Goal: Information Seeking & Learning: Learn about a topic

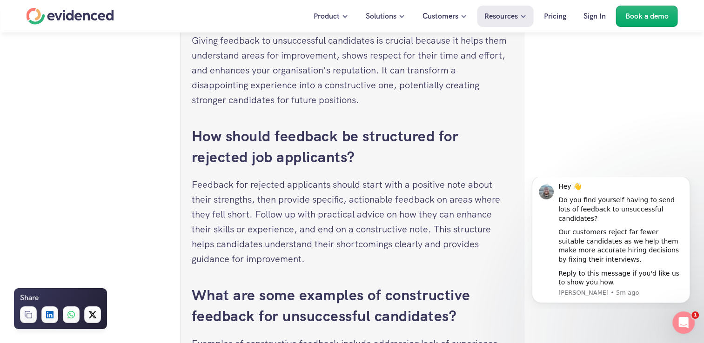
scroll to position [4110, 0]
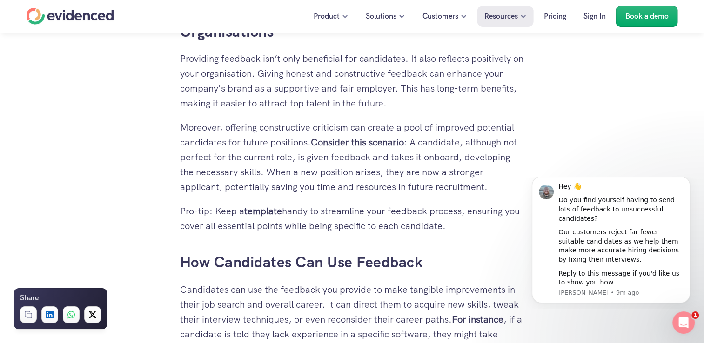
scroll to position [1319, 0]
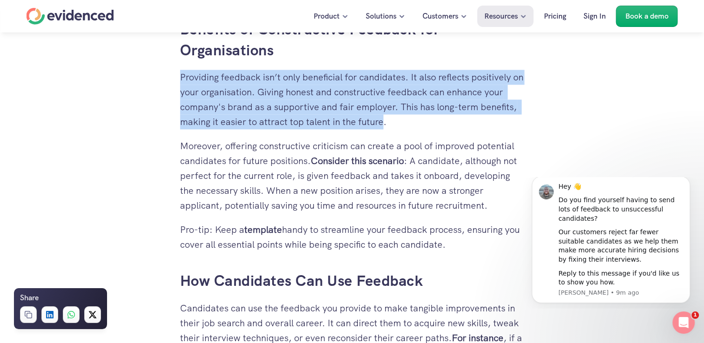
drag, startPoint x: 180, startPoint y: 74, endPoint x: 384, endPoint y: 118, distance: 208.7
click at [384, 118] on p "Providing feedback isn’t only beneficial for candidates. It also reflects posit…" at bounding box center [352, 100] width 344 height 60
copy p "Providing feedback isn’t only beneficial for candidates. It also reflects posit…"
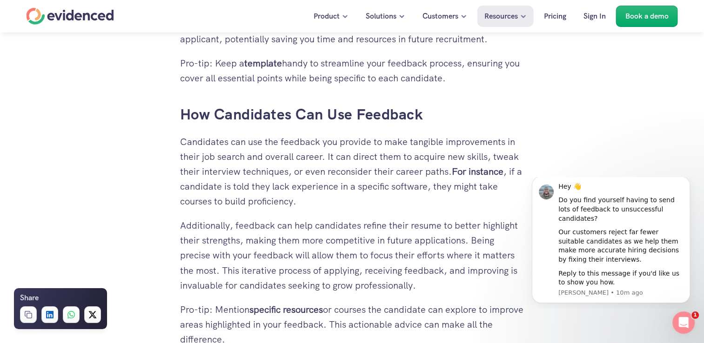
scroll to position [1487, 0]
drag, startPoint x: 179, startPoint y: 110, endPoint x: 452, endPoint y: 174, distance: 280.8
copy div "How Candidates Can Use Feedback Candidates can use the feedback you provide to …"
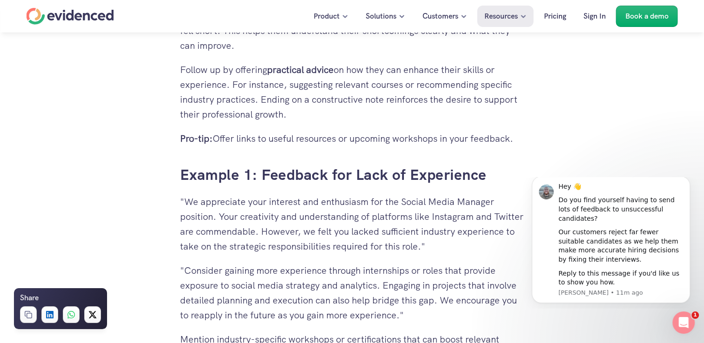
scroll to position [1989, 0]
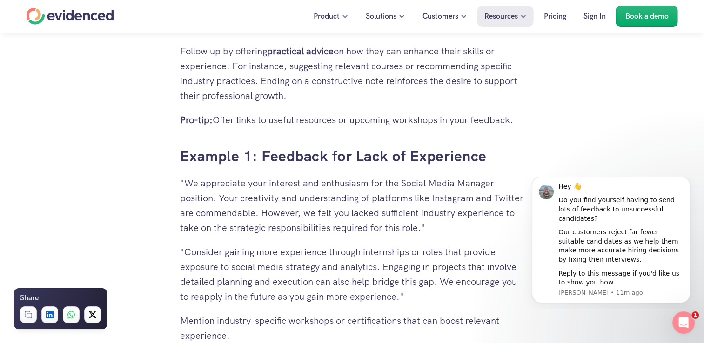
drag, startPoint x: 180, startPoint y: 156, endPoint x: 485, endPoint y: 164, distance: 305.2
click at [485, 164] on h3 "Example 1: Feedback for Lack of Experience" at bounding box center [352, 156] width 344 height 21
copy h3 "Example 1: Feedback for Lack of Experience"
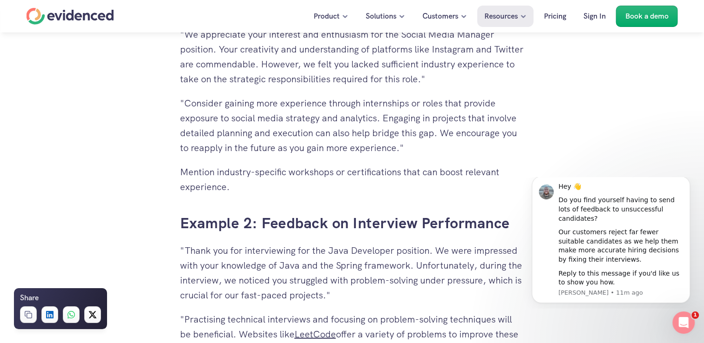
scroll to position [2156, 0]
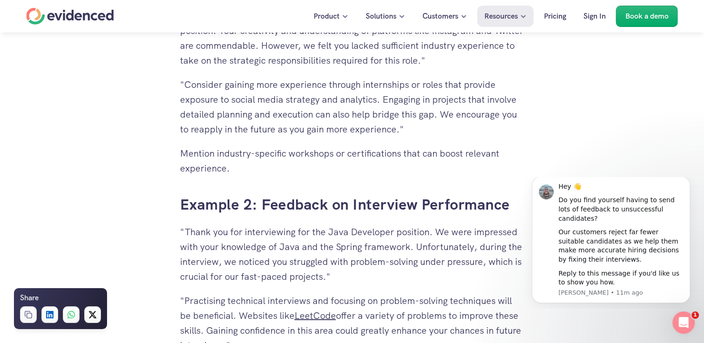
drag, startPoint x: 180, startPoint y: 207, endPoint x: 513, endPoint y: 202, distance: 333.5
click at [513, 202] on h3 "Example 2: Feedback on Interview Performance" at bounding box center [352, 204] width 344 height 21
copy h3 "Example 2: Feedback on Interview Performance"
click at [144, 196] on div "Need a hand? Try our feedback generator 👀 You've spent hours reviewing resumes,…" at bounding box center [352, 256] width 704 height 4335
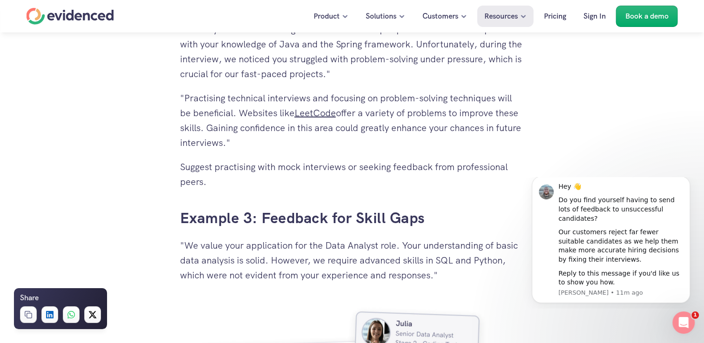
scroll to position [2361, 0]
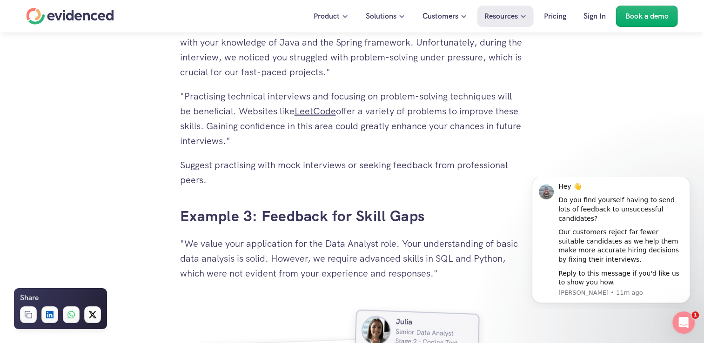
drag, startPoint x: 178, startPoint y: 218, endPoint x: 427, endPoint y: 214, distance: 249.3
copy h3 "Example 3: Feedback for Skill Gaps"
click at [142, 213] on div "Need a hand? Try our feedback generator 👀 You've spent hours reviewing resumes,…" at bounding box center [352, 52] width 704 height 4335
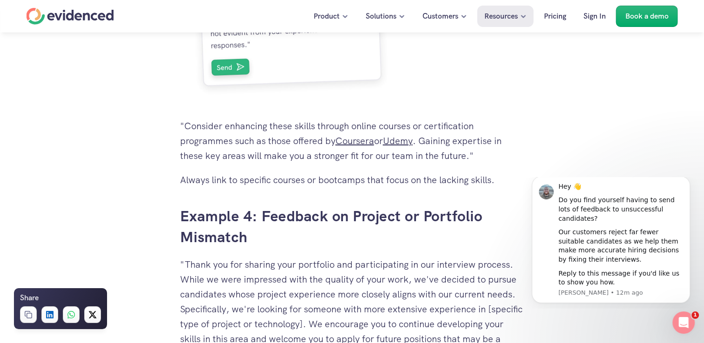
scroll to position [2752, 0]
drag, startPoint x: 179, startPoint y: 215, endPoint x: 251, endPoint y: 236, distance: 75.6
copy h3 "Example 4: Feedback on Project or Portfolio Mismatch"
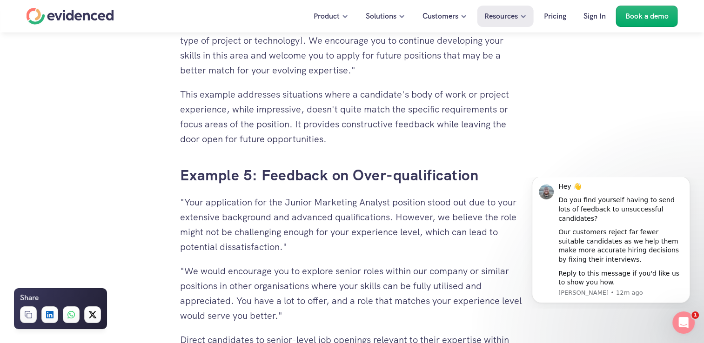
scroll to position [3068, 0]
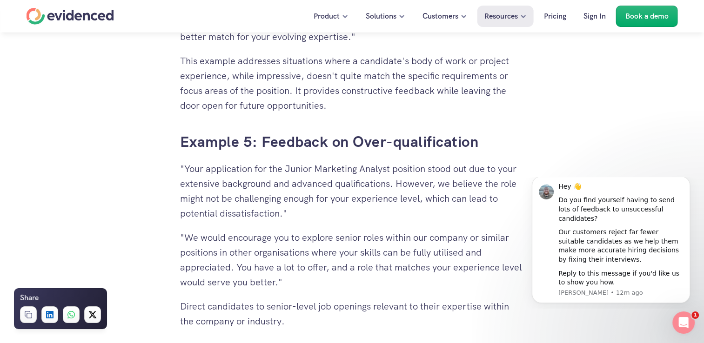
drag, startPoint x: 179, startPoint y: 138, endPoint x: 478, endPoint y: 146, distance: 298.7
copy h3 "Example 5: Feedback on Over-qualification"
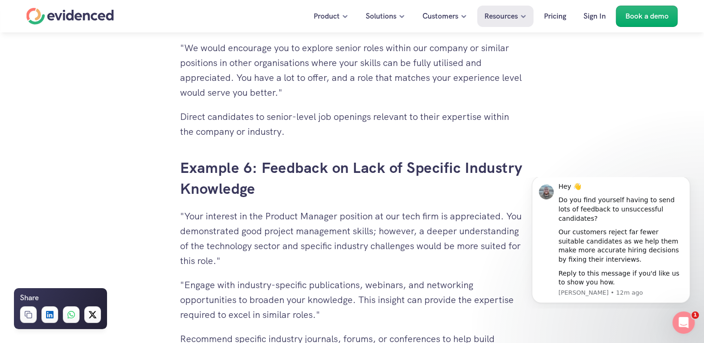
scroll to position [3273, 0]
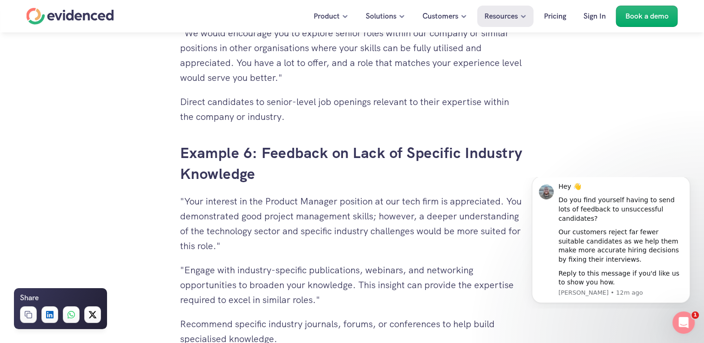
drag, startPoint x: 177, startPoint y: 152, endPoint x: 263, endPoint y: 182, distance: 91.2
copy h3 "Example 6: Feedback on Lack of Specific Industry Knowledge"
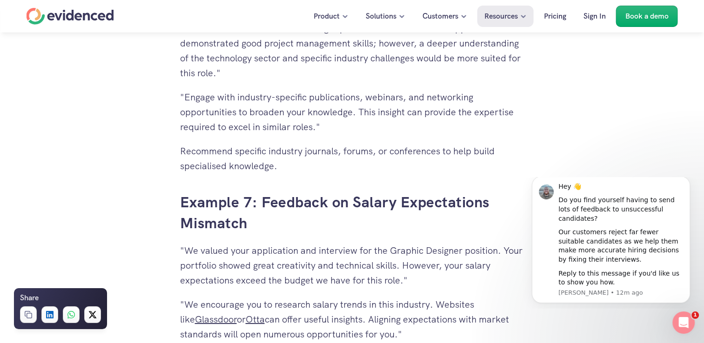
scroll to position [3477, 0]
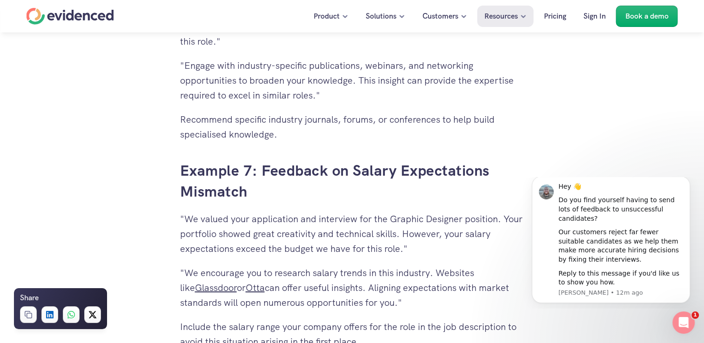
drag, startPoint x: 178, startPoint y: 168, endPoint x: 254, endPoint y: 191, distance: 79.5
copy h3 "Example 7: Feedback on Salary Expectations Mismatch"
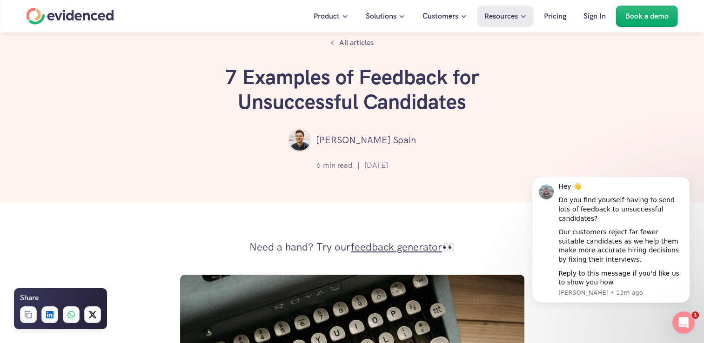
scroll to position [0, 0]
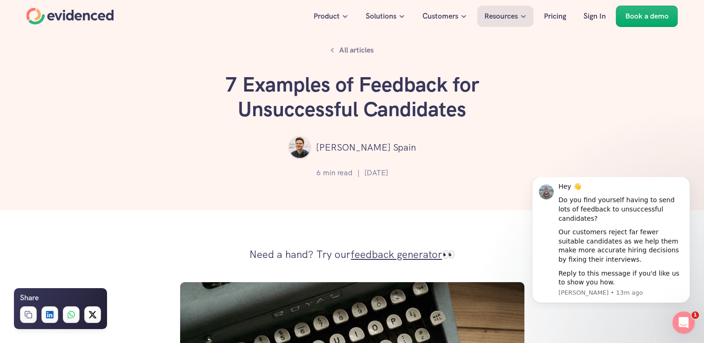
click at [244, 85] on h1 "7 Examples of Feedback for Unsuccessful Candidates" at bounding box center [352, 97] width 279 height 49
drag, startPoint x: 244, startPoint y: 85, endPoint x: 473, endPoint y: 111, distance: 229.9
click at [473, 111] on h1 "7 Examples of Feedback for Unsuccessful Candidates" at bounding box center [352, 97] width 279 height 49
copy h1 "Examples of Feedback for Unsuccessful Candidates"
